Goal: Transaction & Acquisition: Purchase product/service

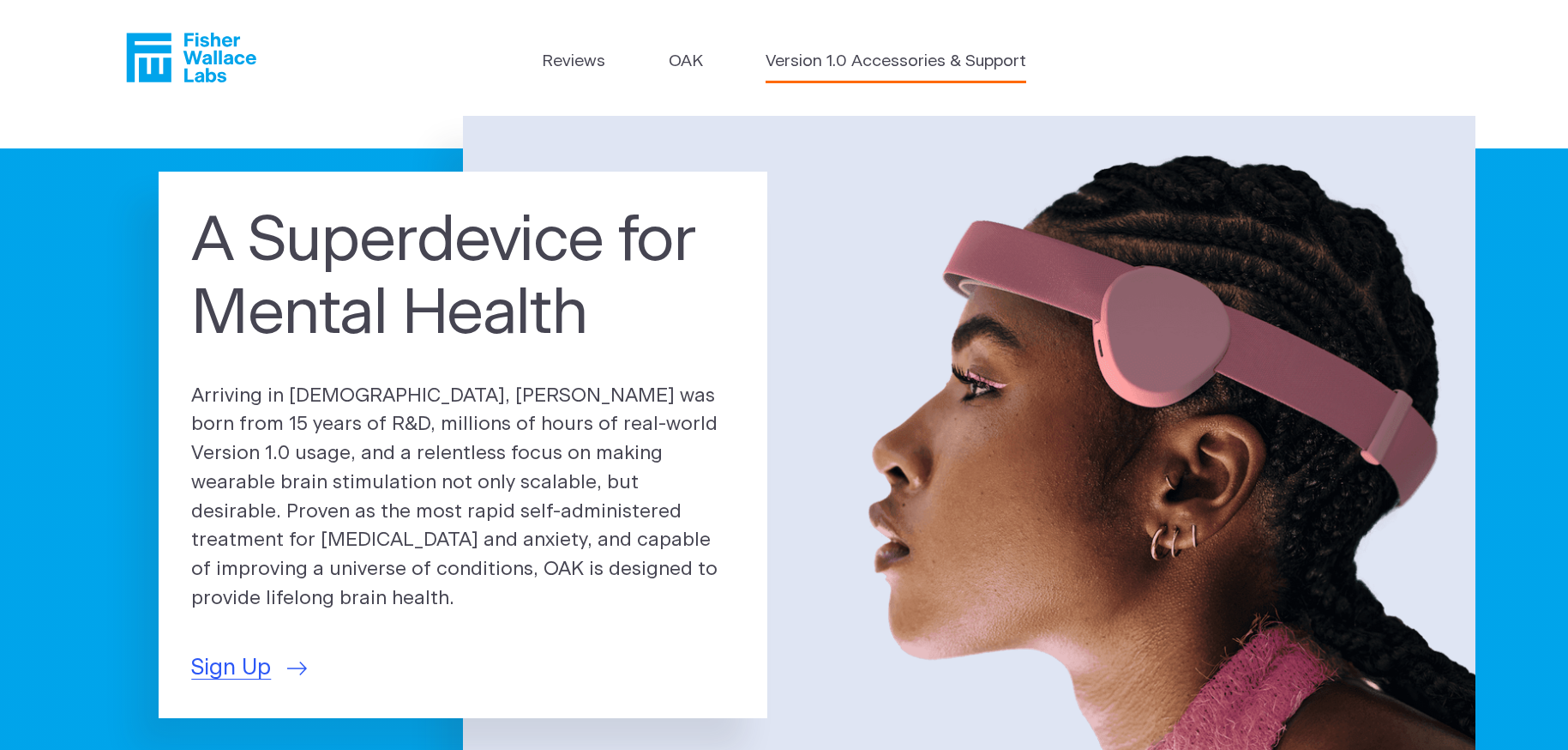
click at [829, 61] on link "Version 1.0 Accessories & Support" at bounding box center [895, 62] width 261 height 25
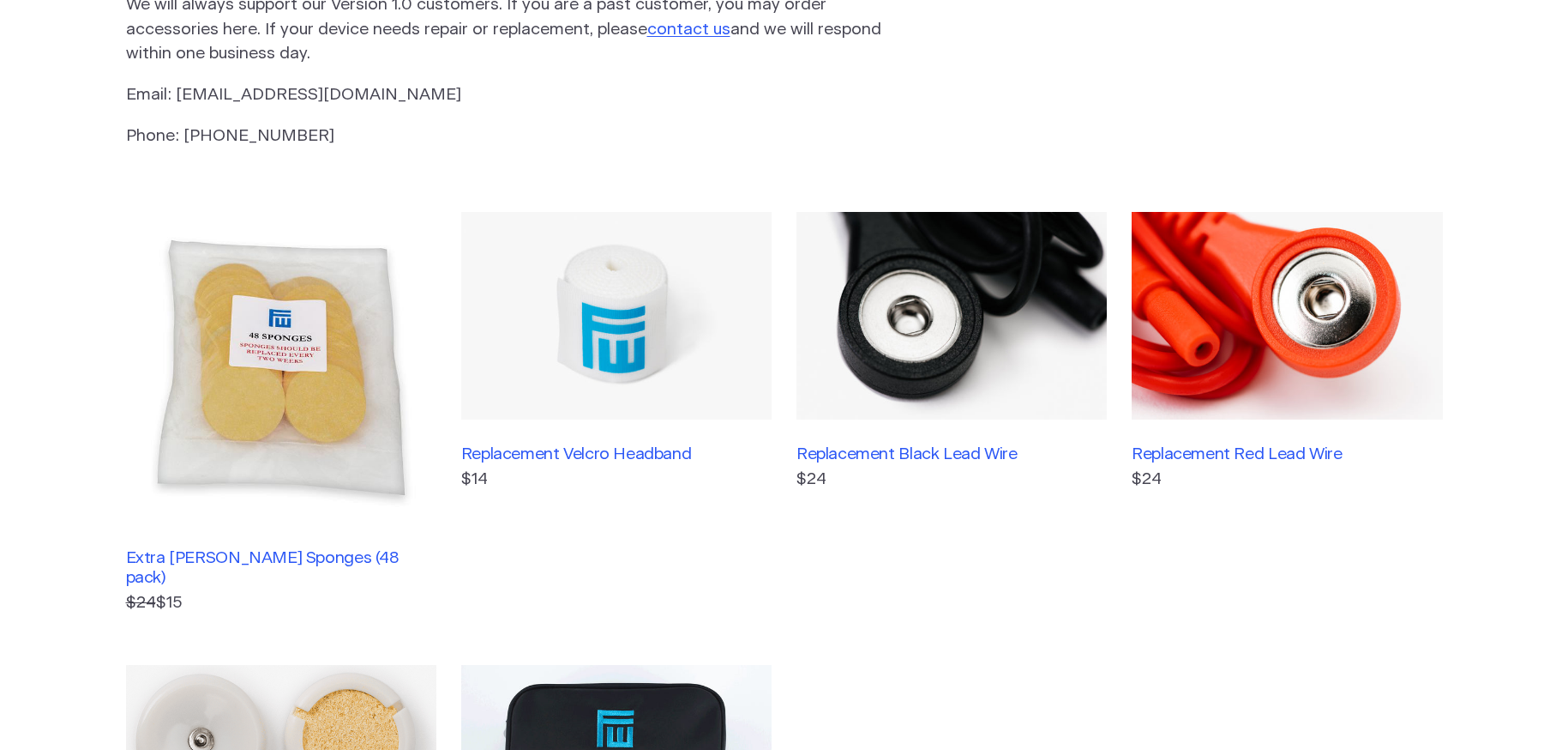
scroll to position [258, 0]
click at [339, 547] on h3 "Extra [PERSON_NAME] Sponges (48 pack)" at bounding box center [280, 567] width 310 height 40
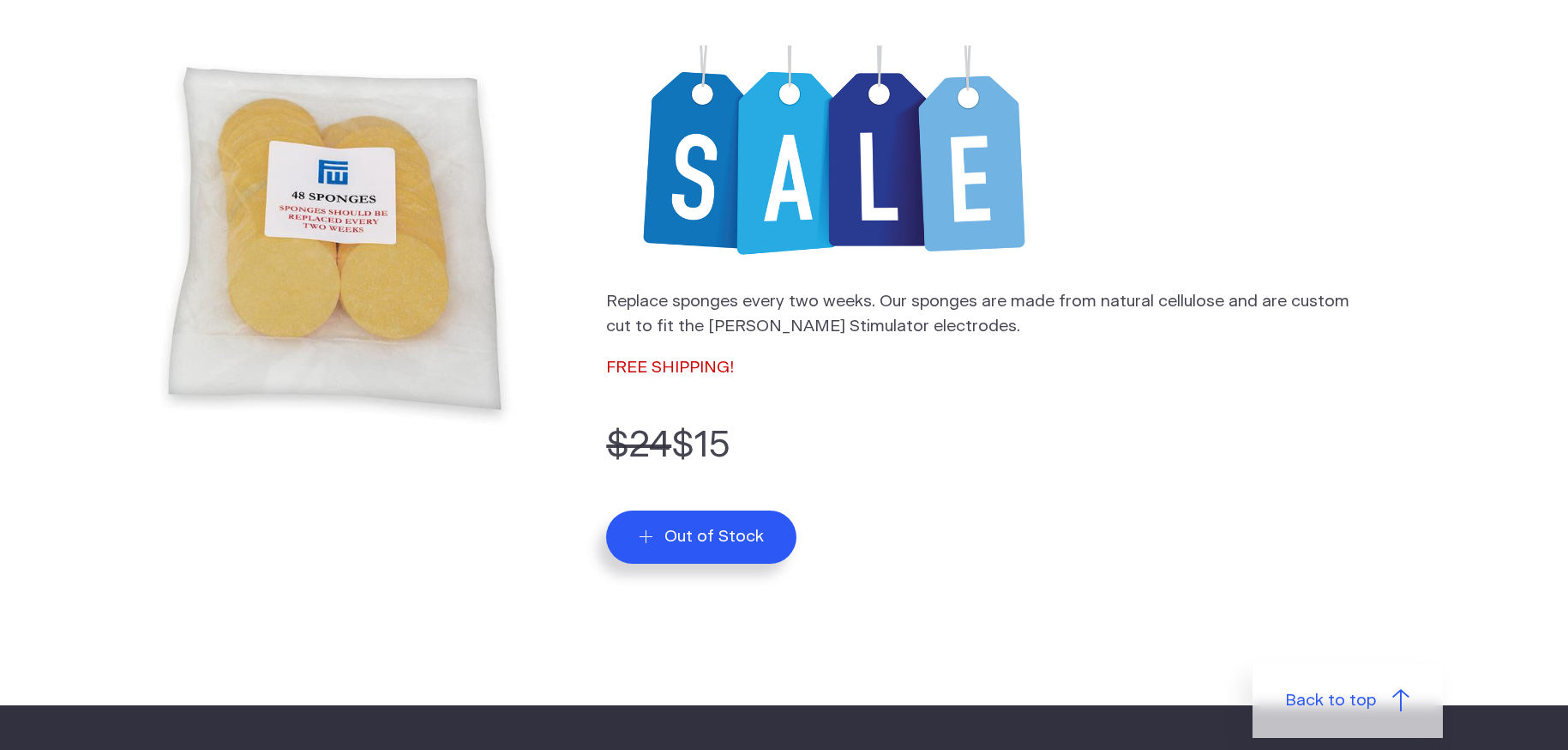
scroll to position [429, 0]
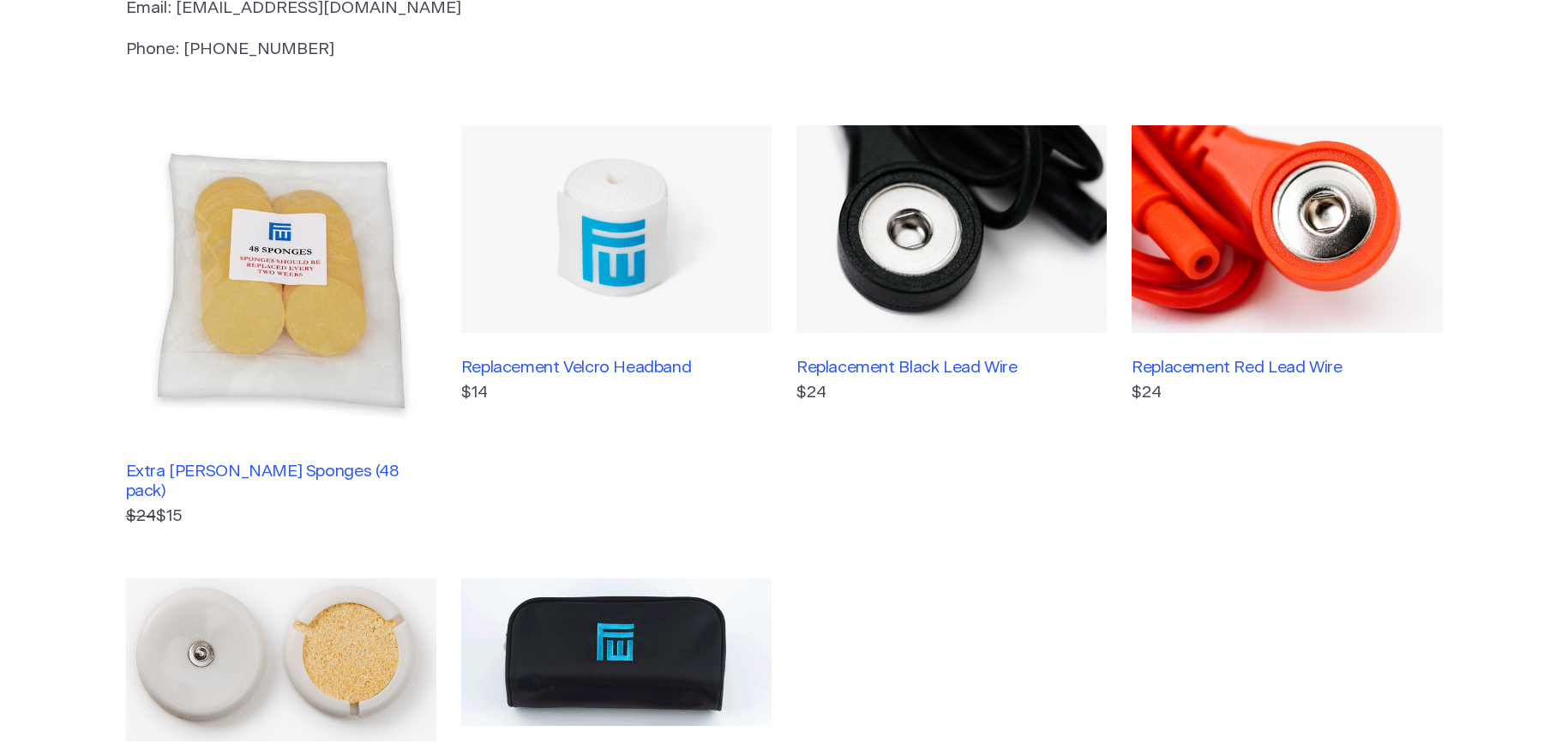
scroll to position [342, 0]
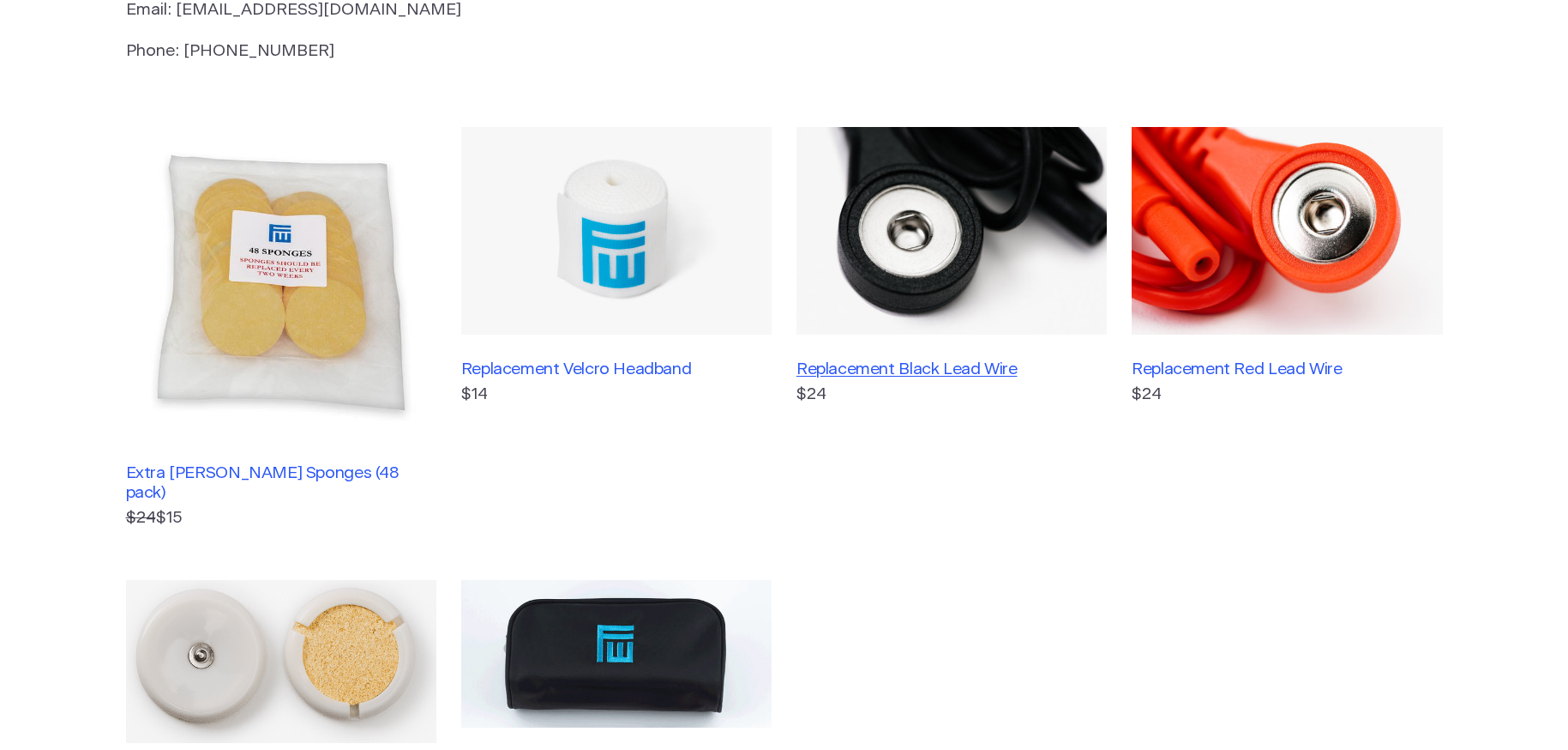
click at [976, 367] on h3 "Replacement Black Lead Wire" at bounding box center [951, 370] width 310 height 20
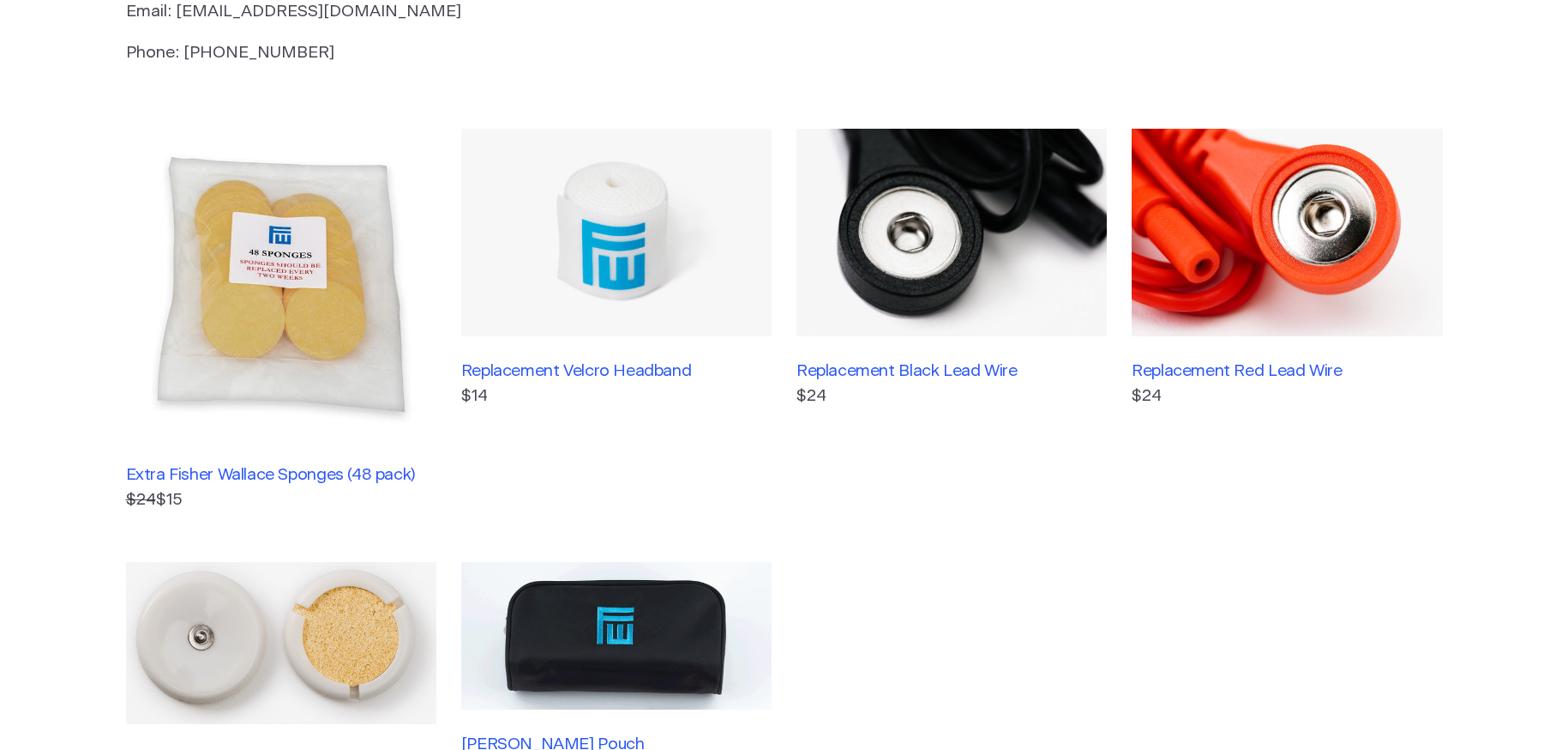
click at [323, 337] on img at bounding box center [280, 284] width 310 height 311
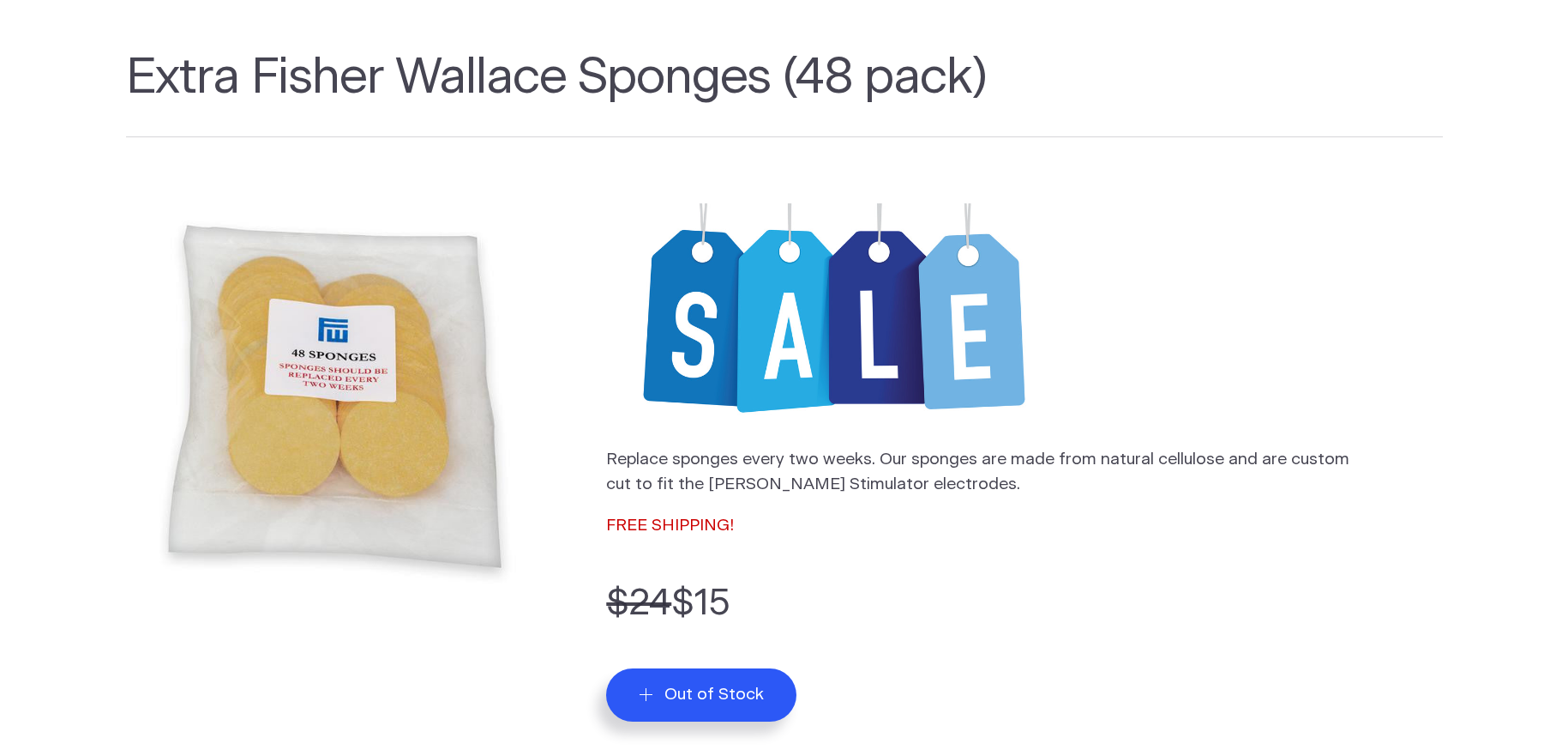
scroll to position [86, 0]
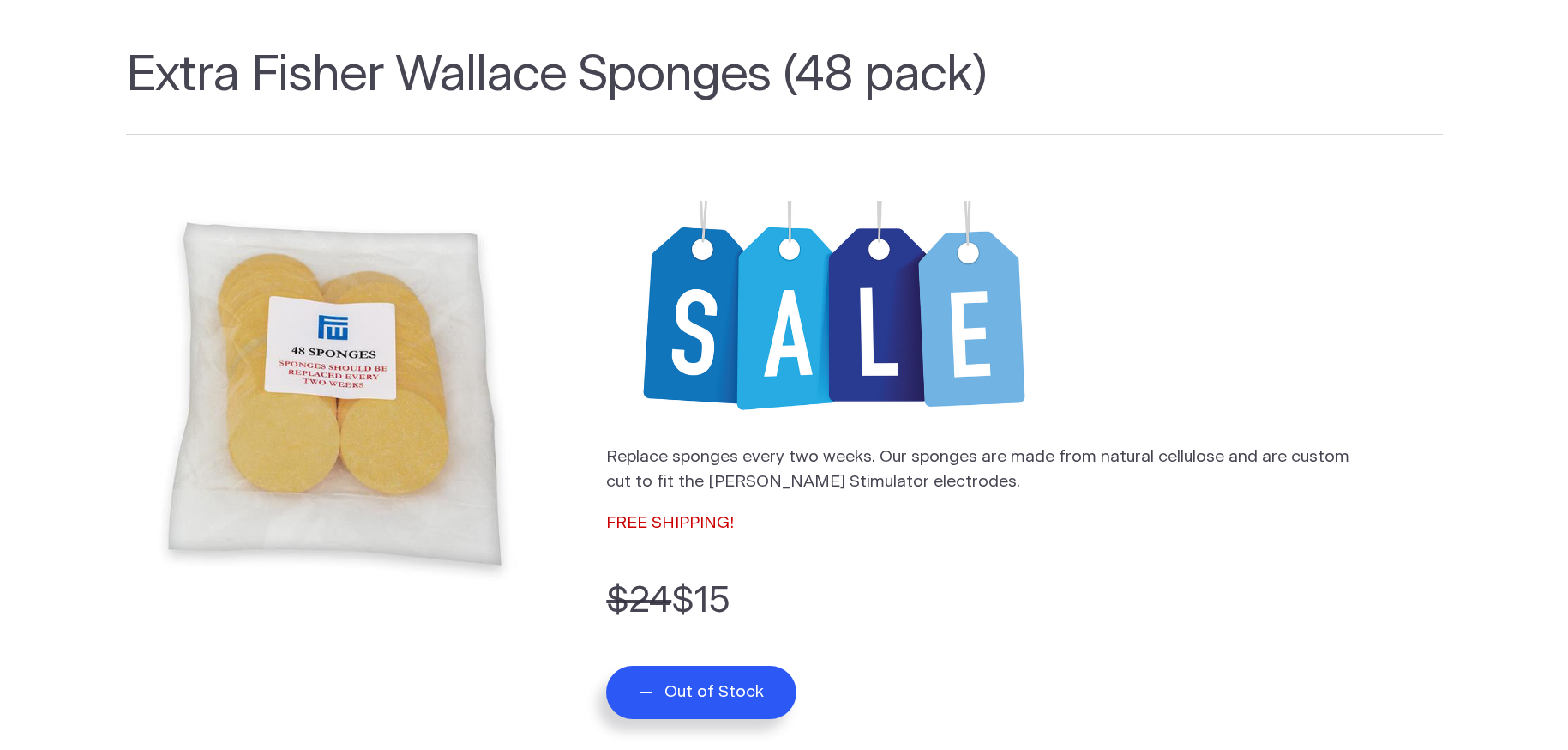
click at [336, 413] on img at bounding box center [334, 393] width 418 height 418
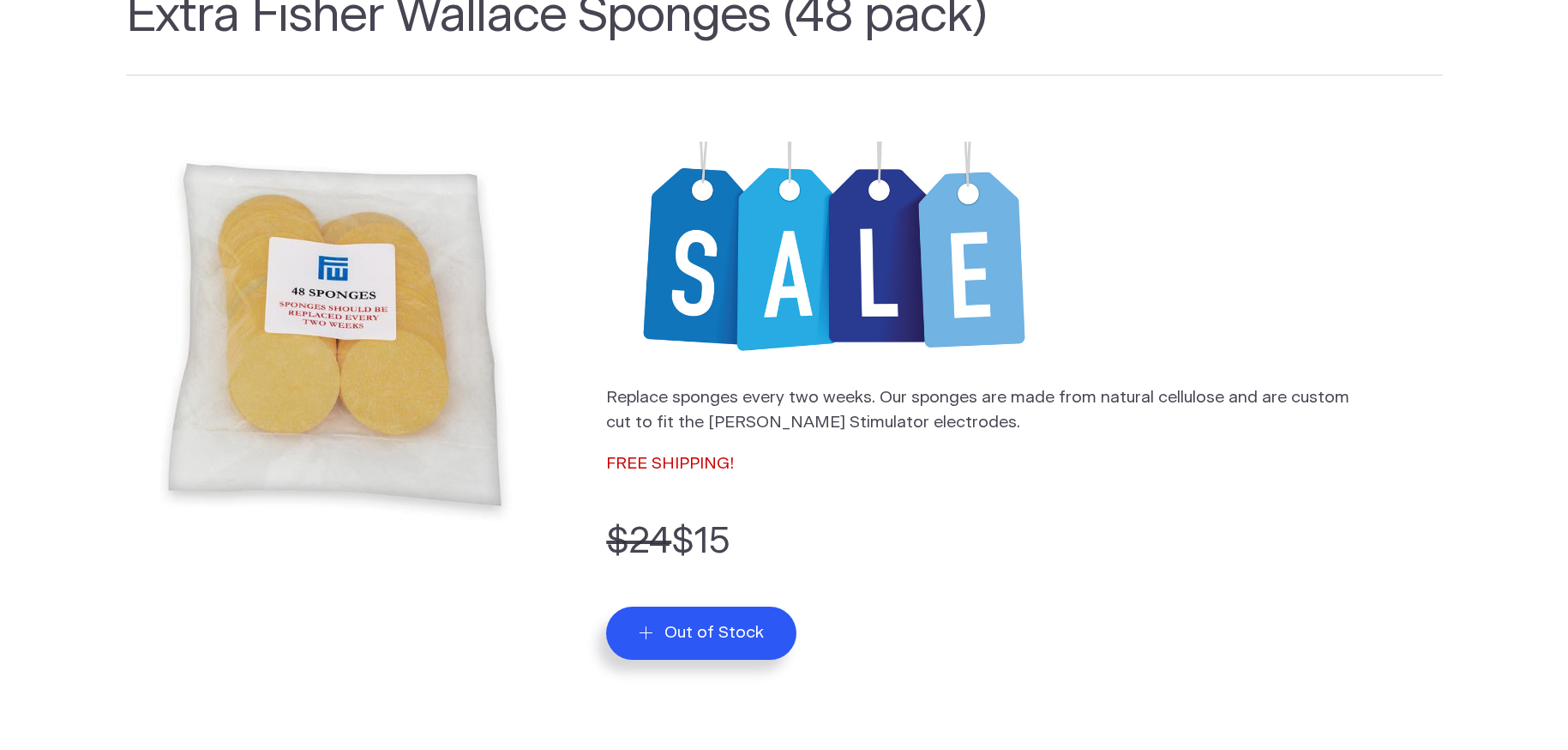
scroll to position [344, 0]
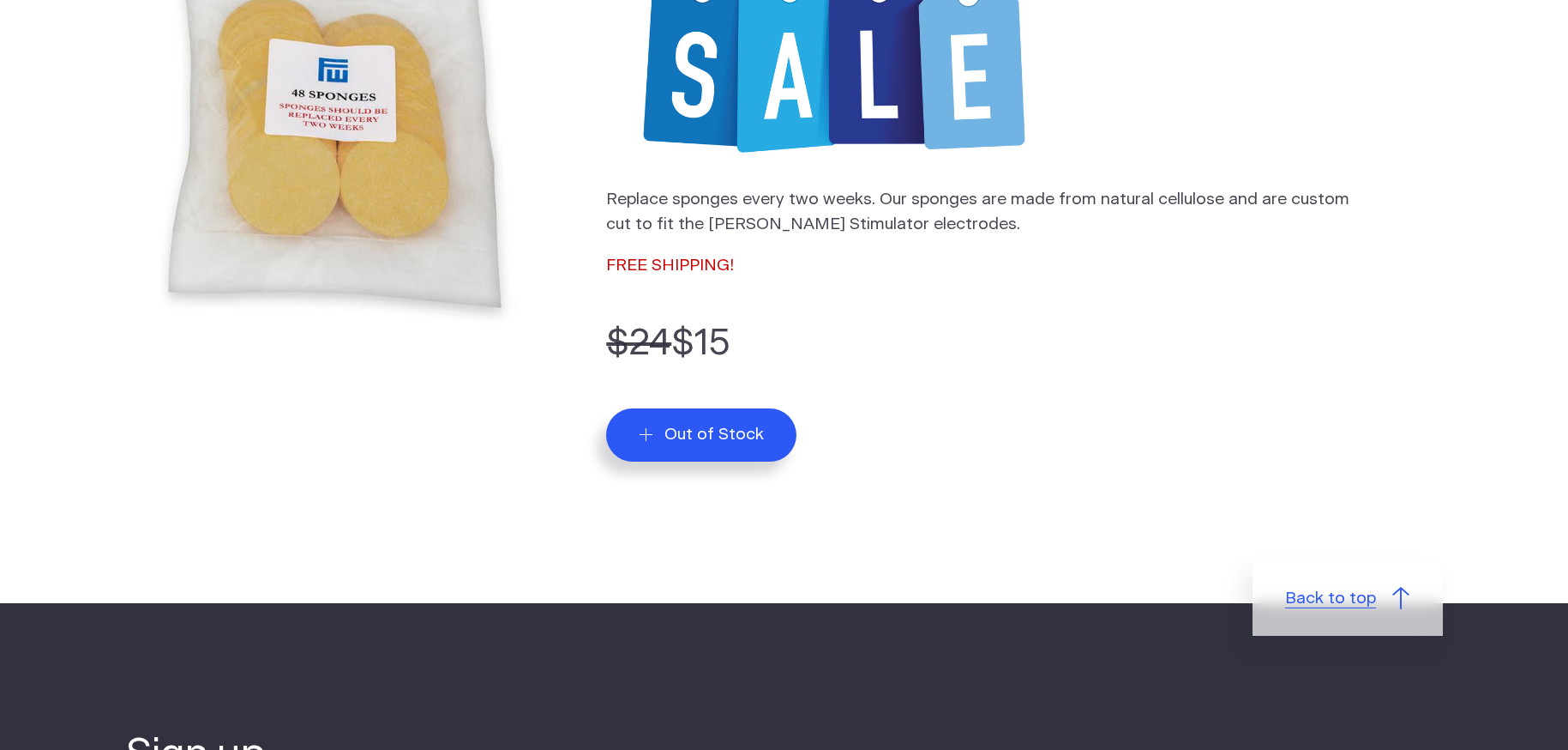
click at [1317, 604] on span "Back to top" at bounding box center [1330, 599] width 91 height 25
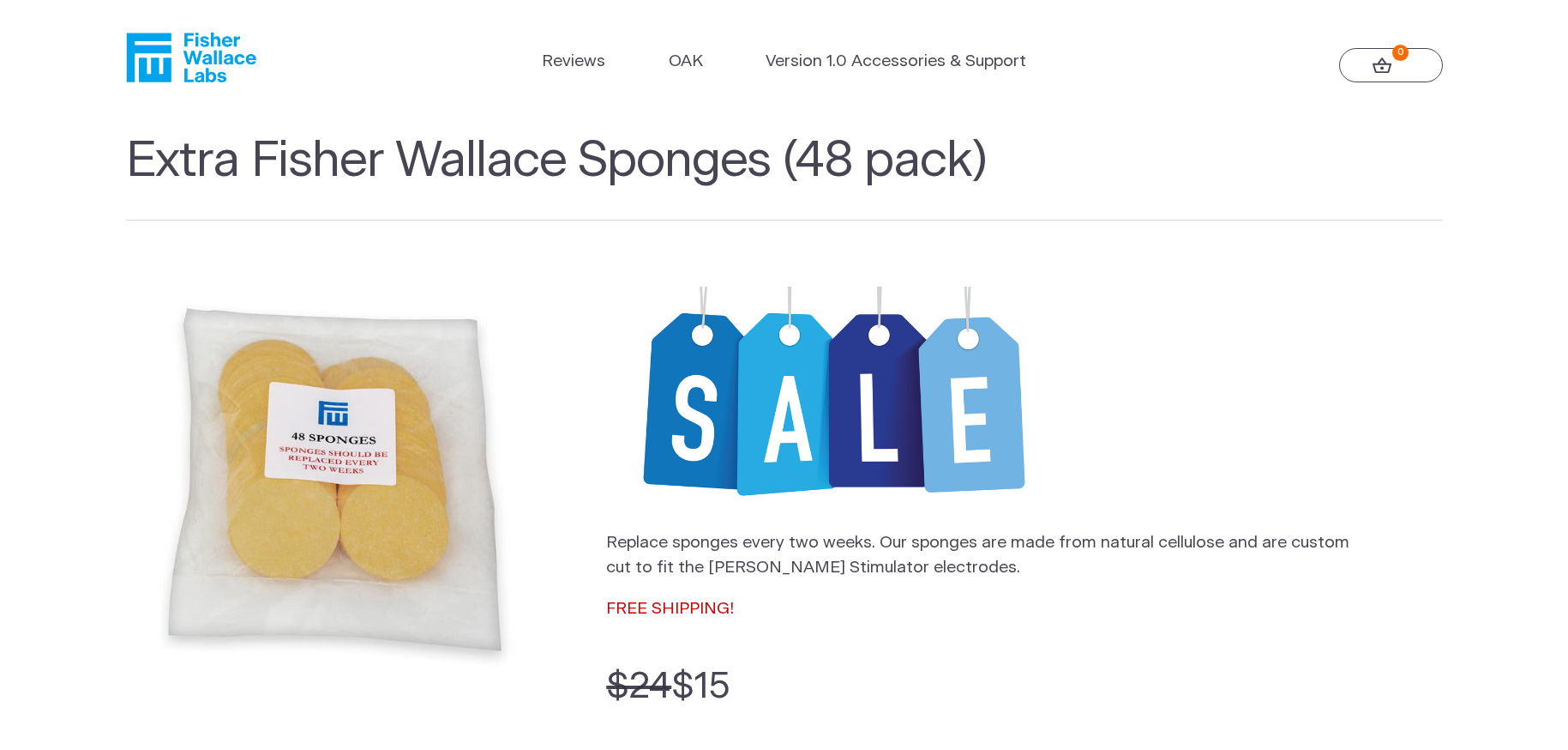
click at [193, 59] on icon "Fisher Wallace" at bounding box center [191, 58] width 131 height 50
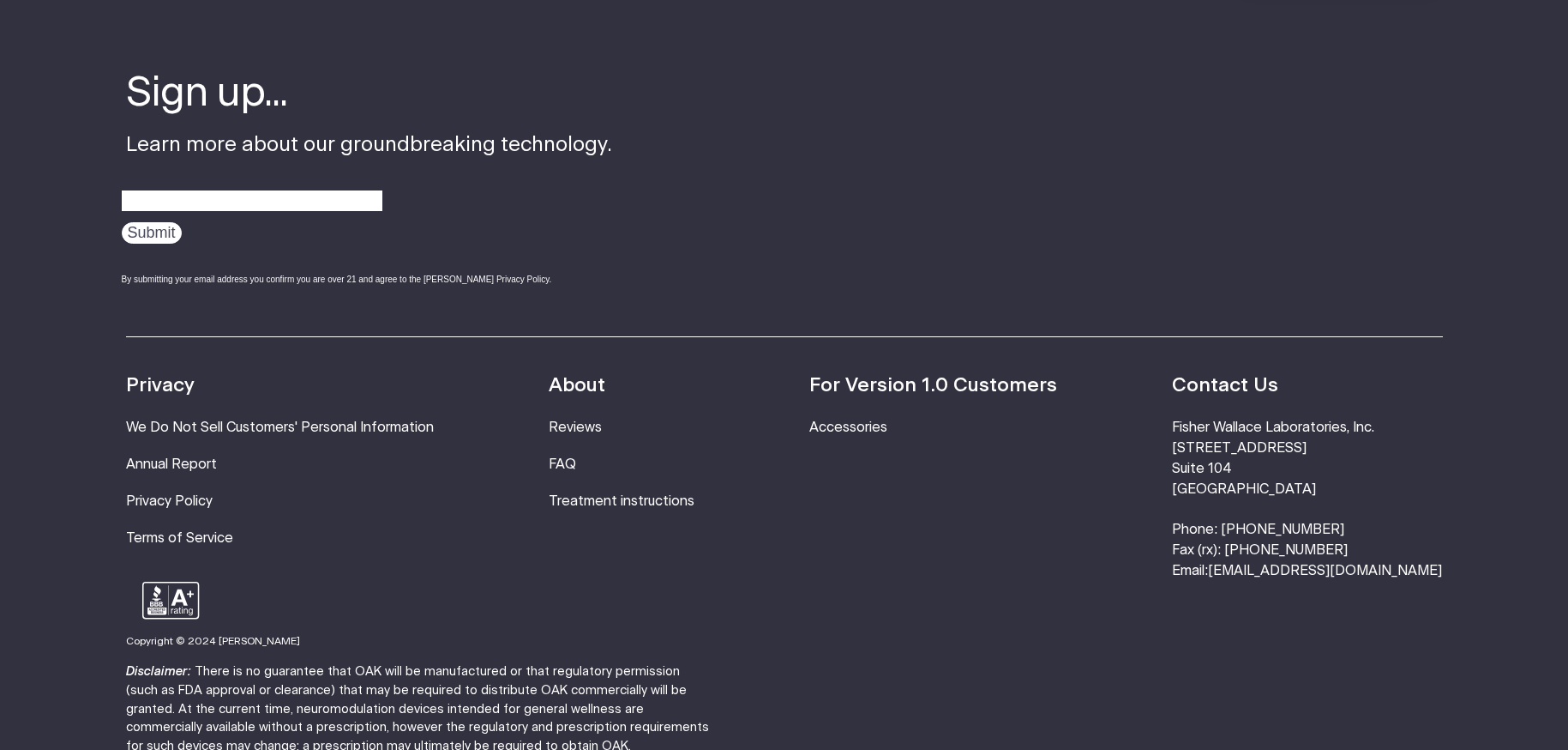
scroll to position [5875, 0]
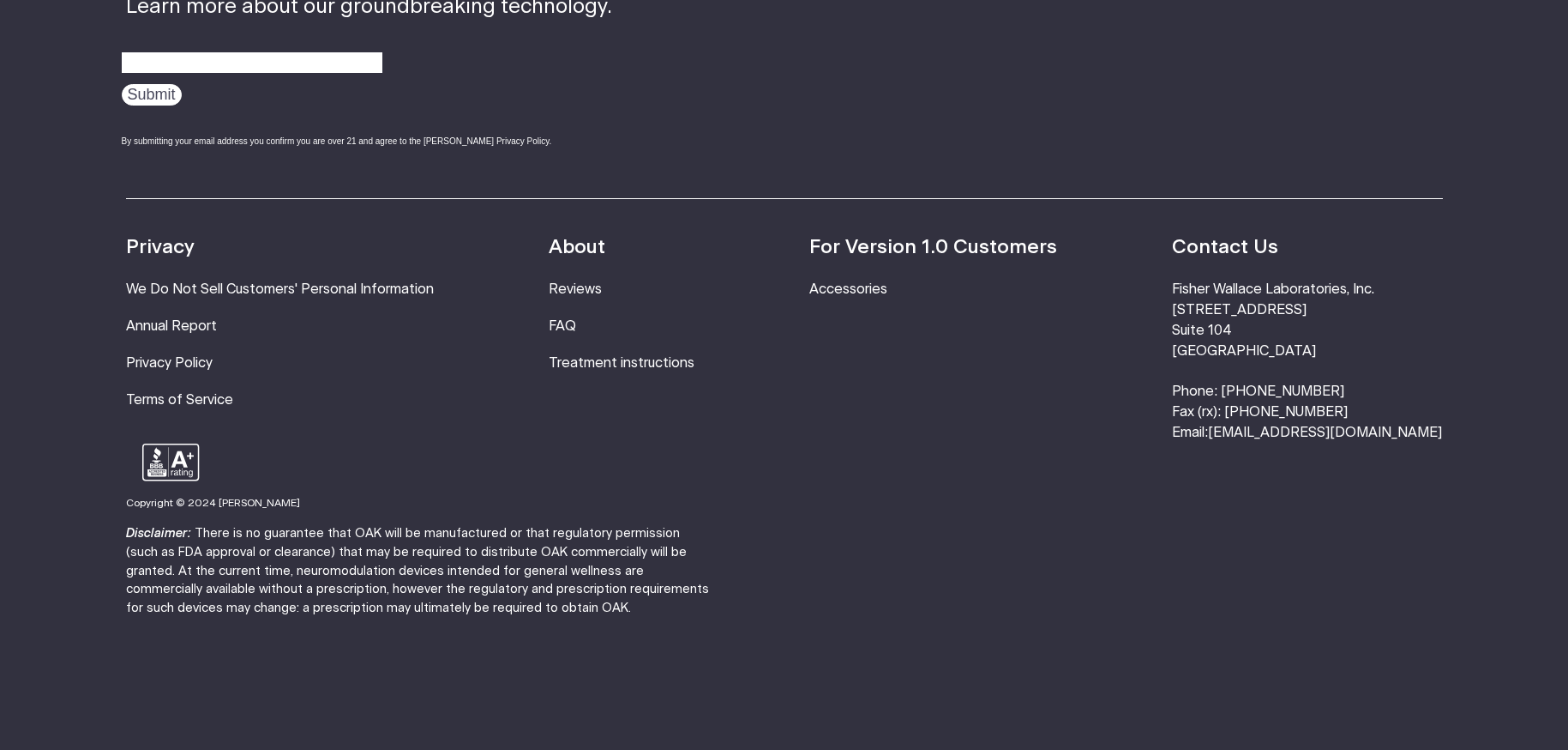
drag, startPoint x: 1379, startPoint y: 367, endPoint x: 1291, endPoint y: 365, distance: 88.0
click at [1291, 365] on li "Fisher Wallace Laboratories, Inc. 630 Flushing Avenue Suite 104 Brooklyn, NY 11…" at bounding box center [1307, 362] width 270 height 164
copy li "800.692.4380"
click at [887, 283] on link "Accessories" at bounding box center [848, 290] width 78 height 14
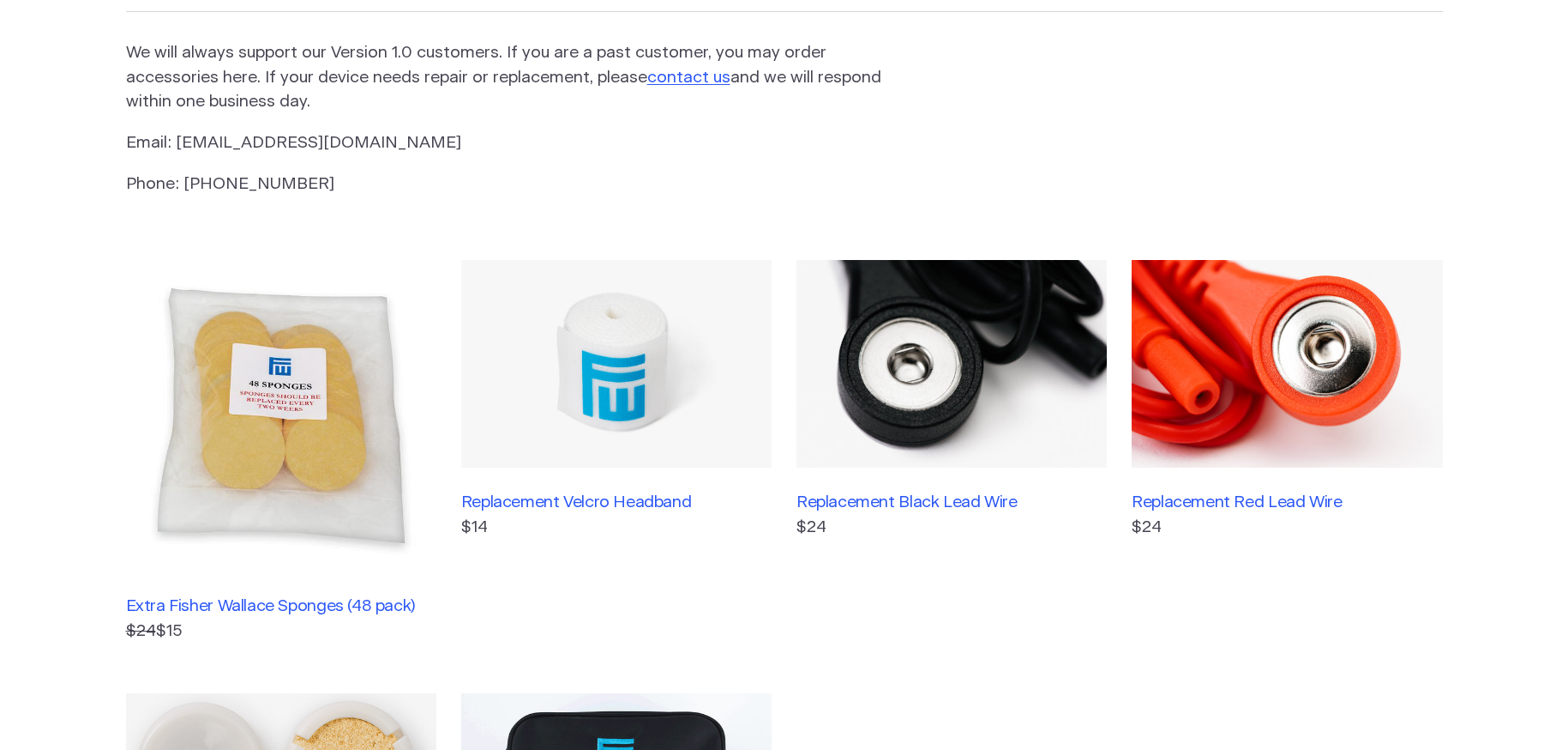
scroll to position [429, 0]
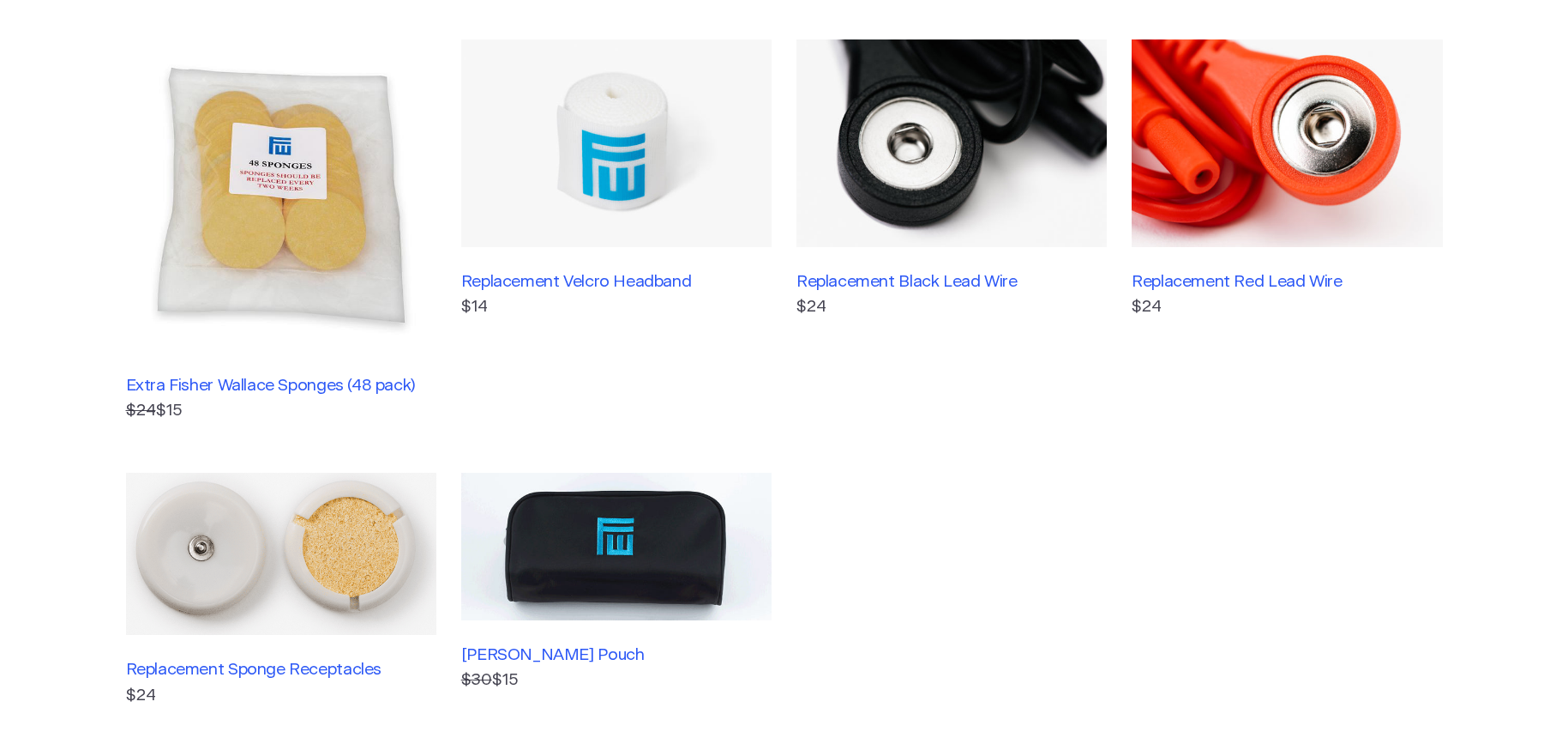
click at [367, 374] on link "Extra [PERSON_NAME] Sponges (48 pack) $24 $15" at bounding box center [280, 232] width 310 height 383
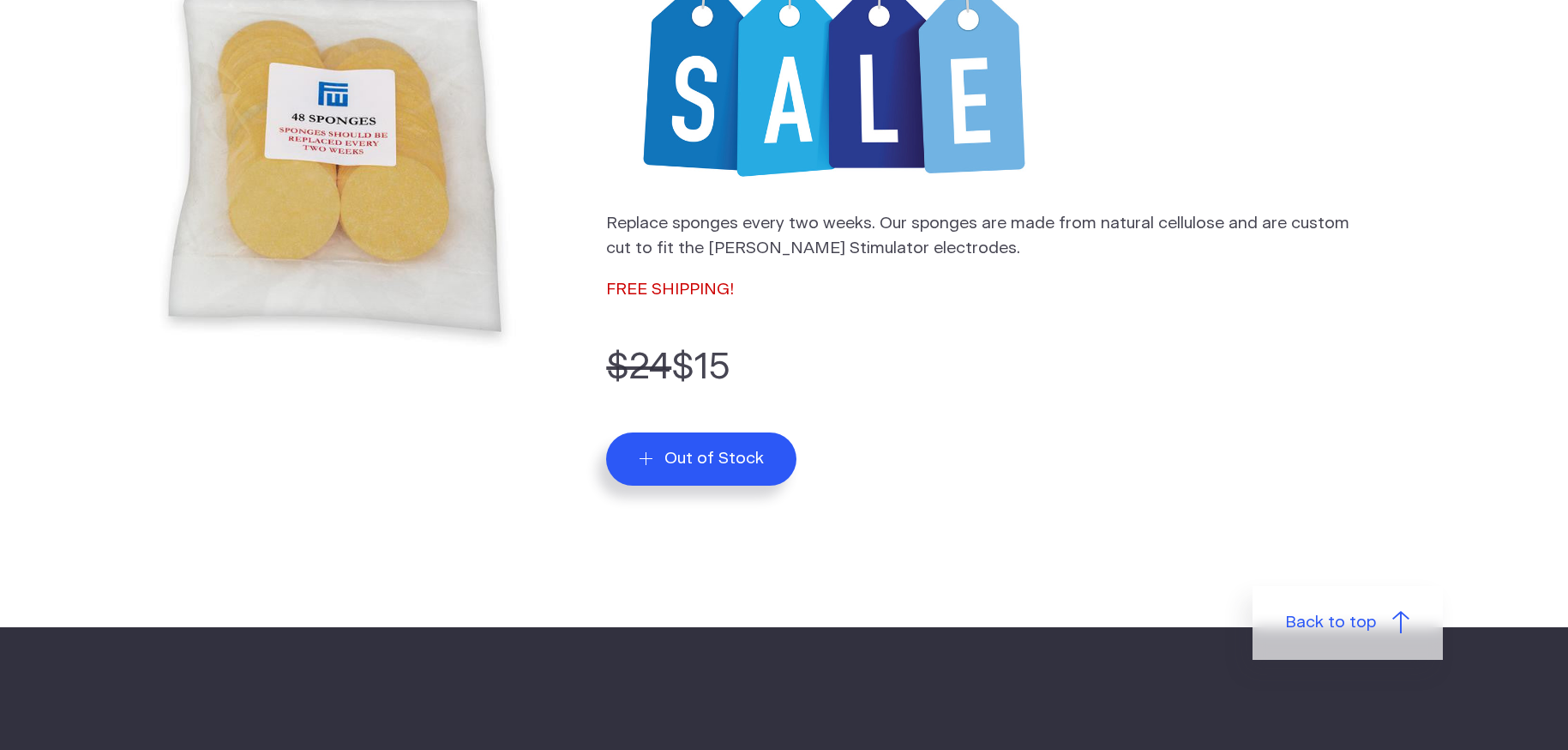
scroll to position [514, 0]
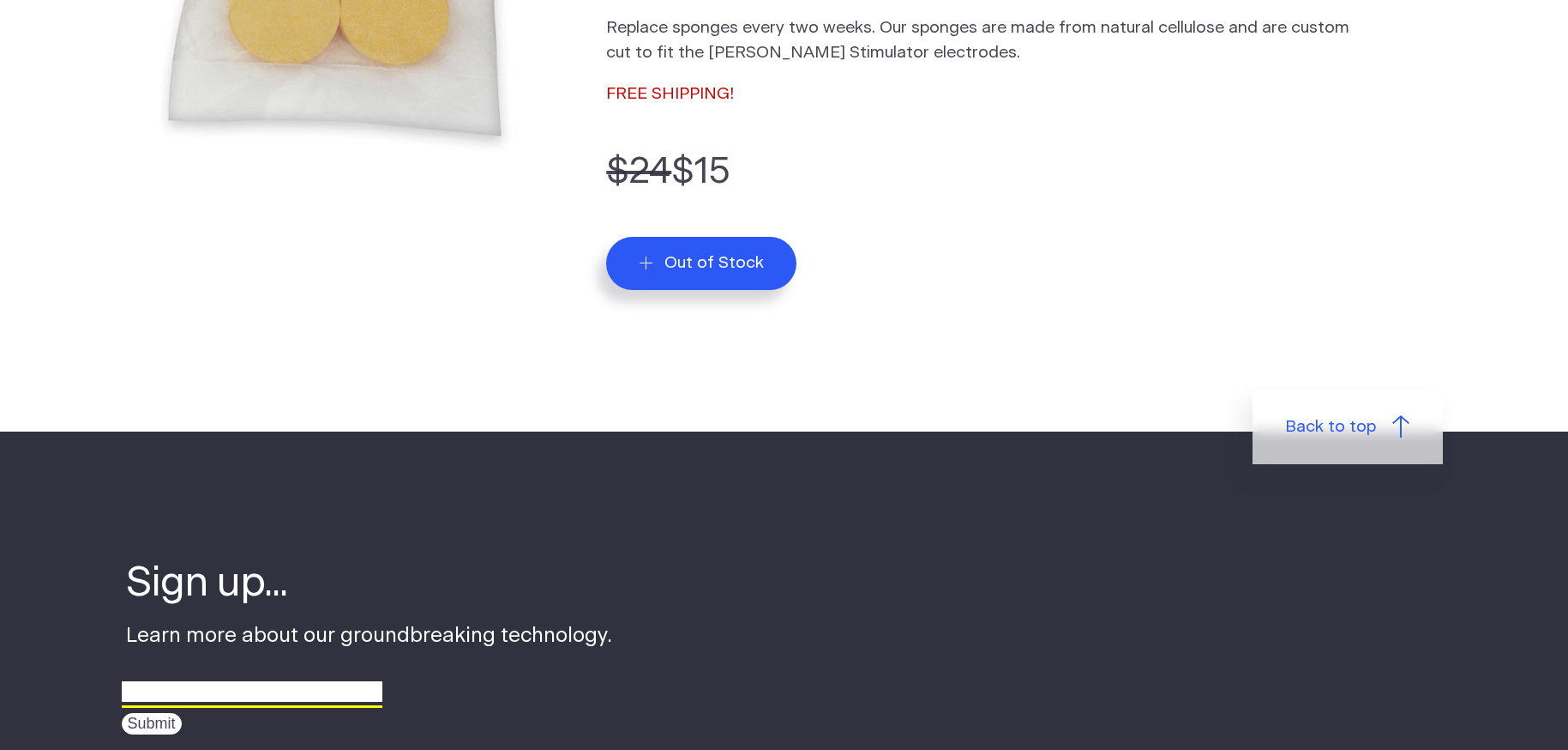
type input "greg1usa@gmail.com"
click at [155, 722] on input "Submit" at bounding box center [152, 723] width 60 height 21
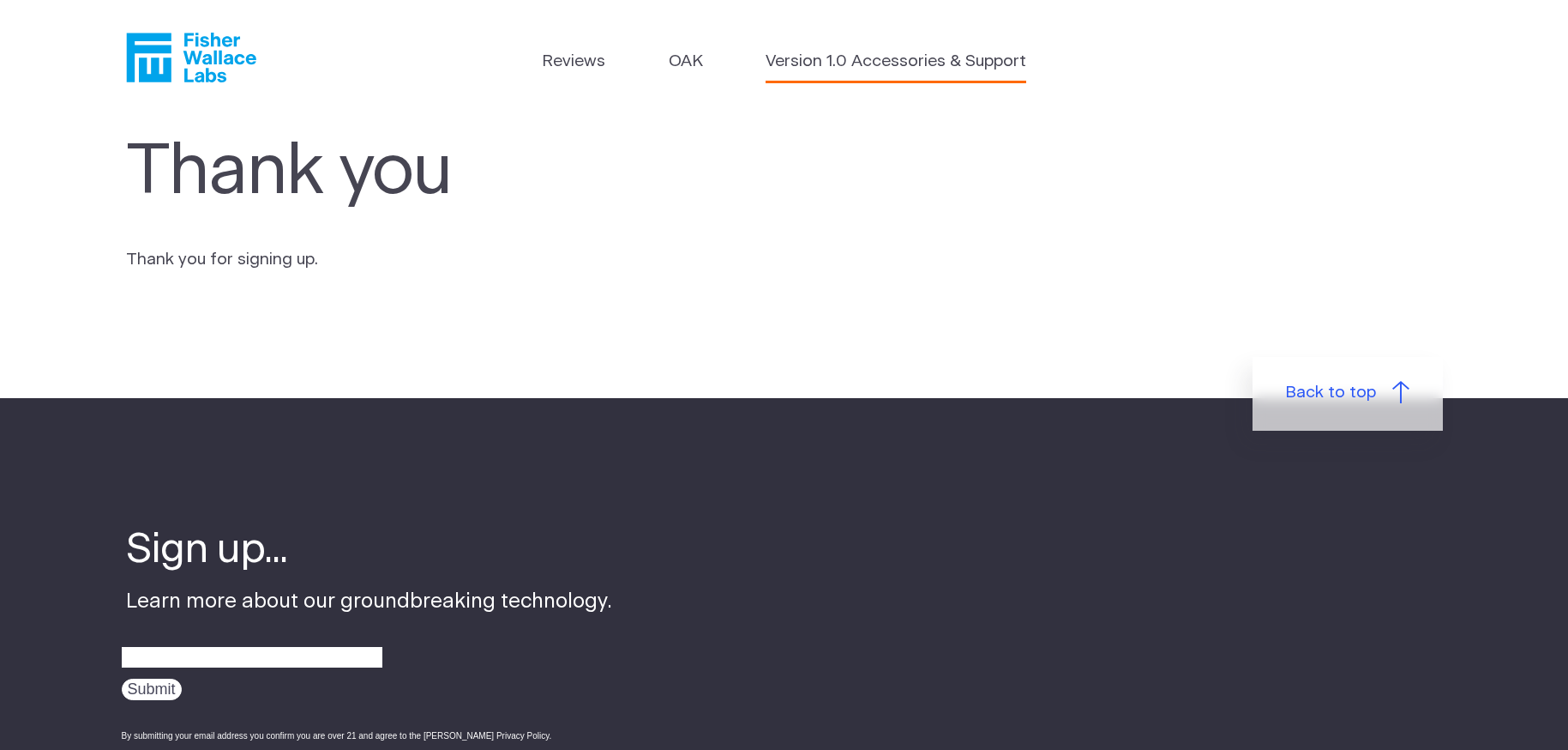
click at [858, 60] on link "Version 1.0 Accessories & Support" at bounding box center [895, 62] width 261 height 25
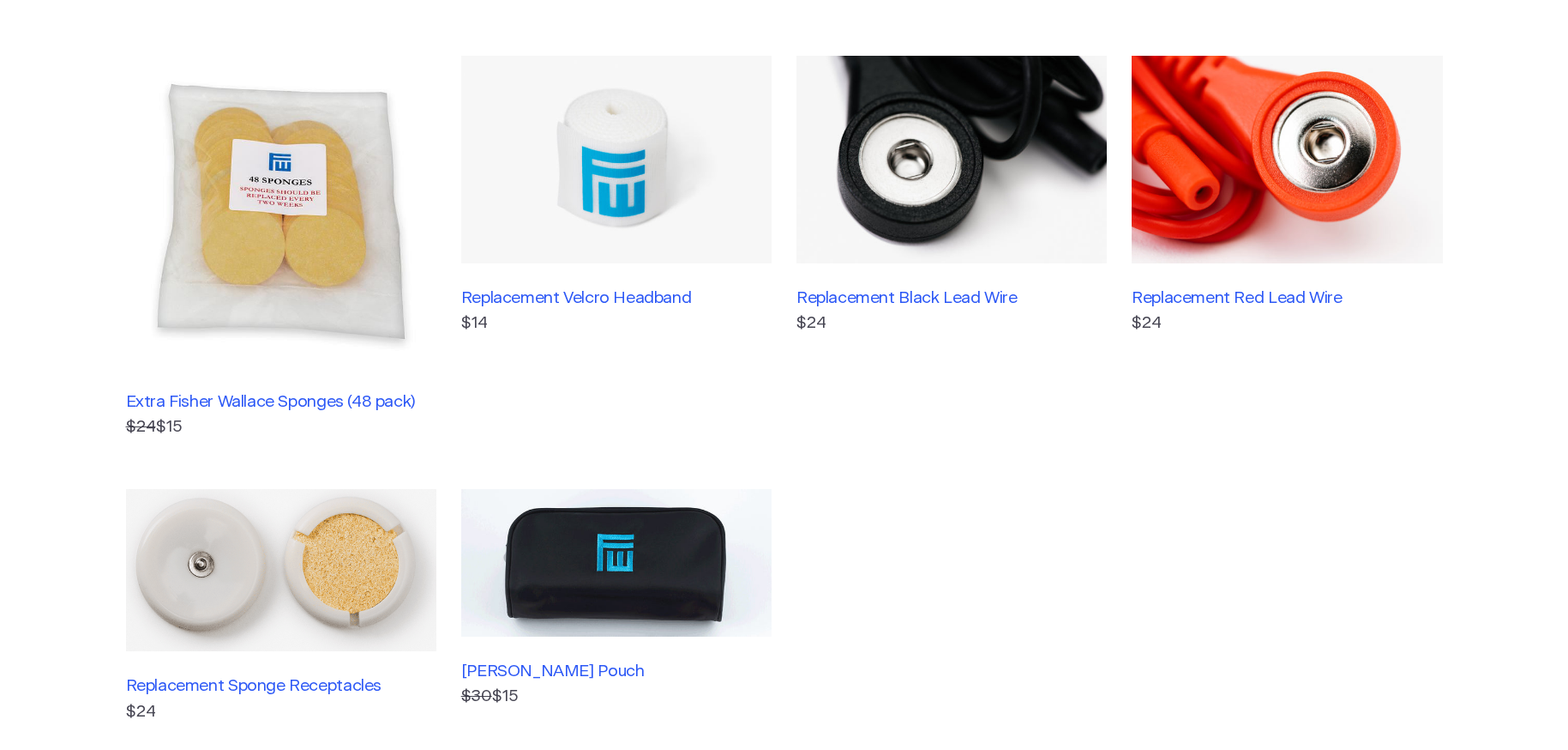
scroll to position [429, 0]
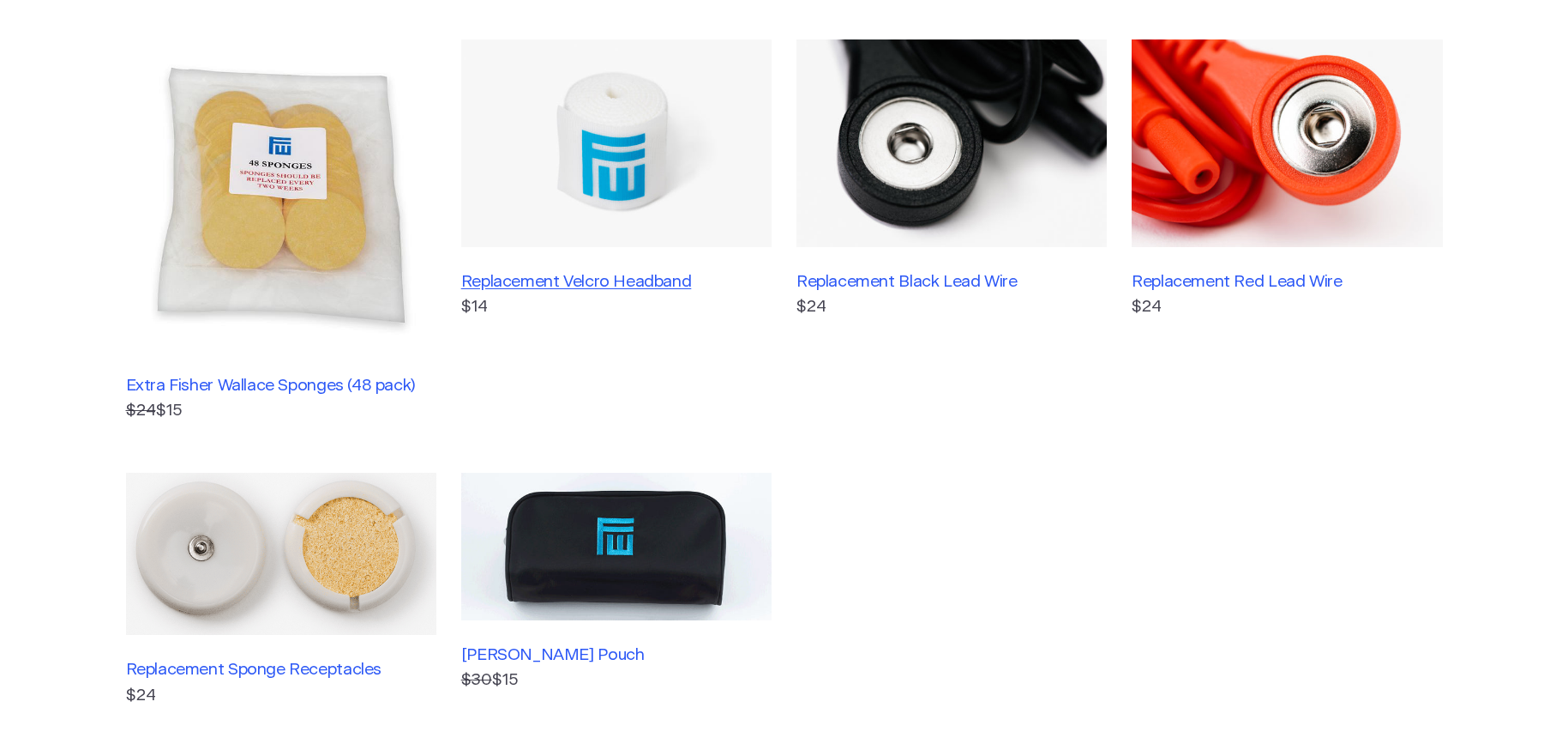
click at [638, 281] on h3 "Replacement Velcro Headband" at bounding box center [616, 282] width 310 height 20
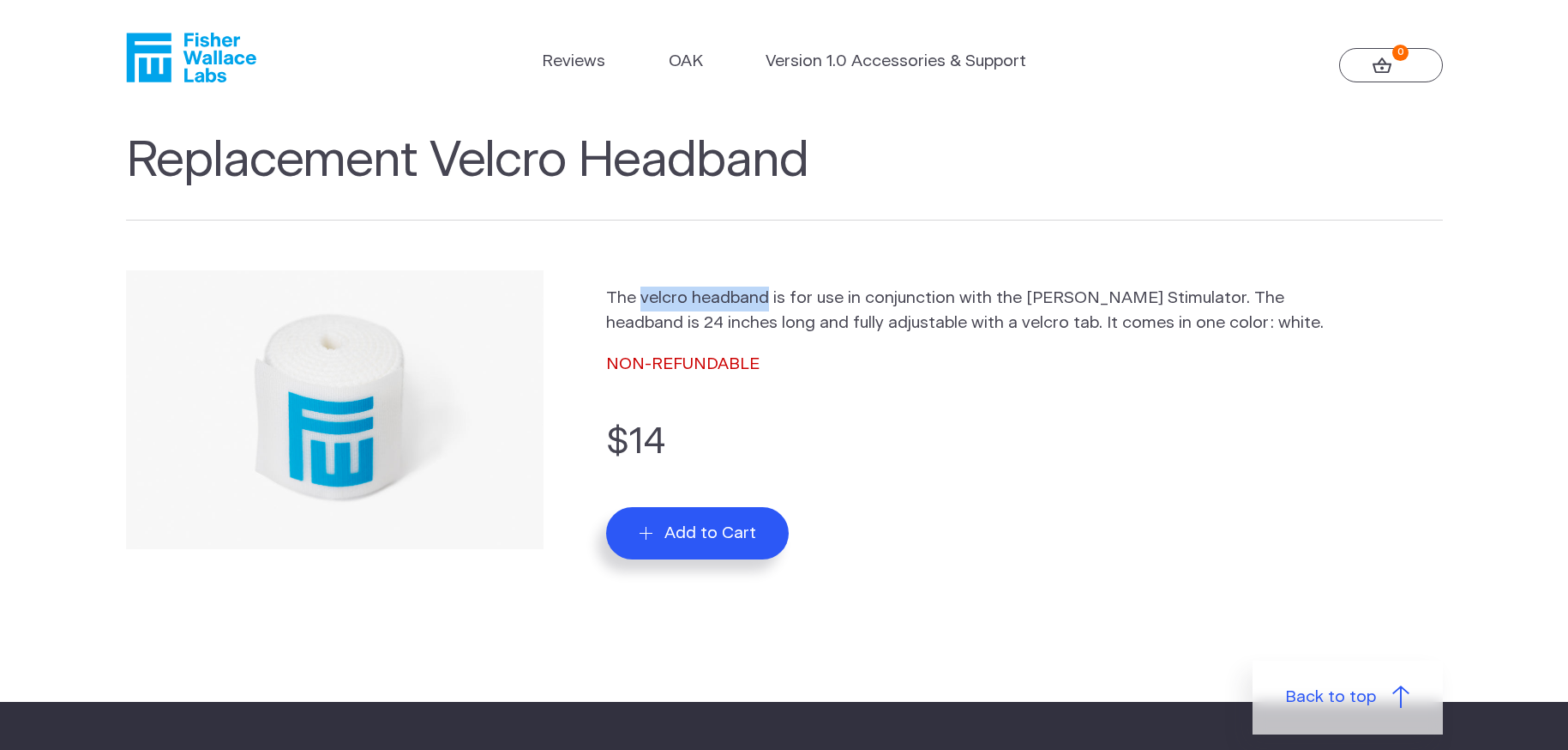
drag, startPoint x: 639, startPoint y: 297, endPoint x: 764, endPoint y: 296, distance: 125.0
click at [764, 296] on p "The velcro headband is for use in conjunction with the [PERSON_NAME] Stimulator…" at bounding box center [984, 312] width 758 height 50
